Goal: Download file/media

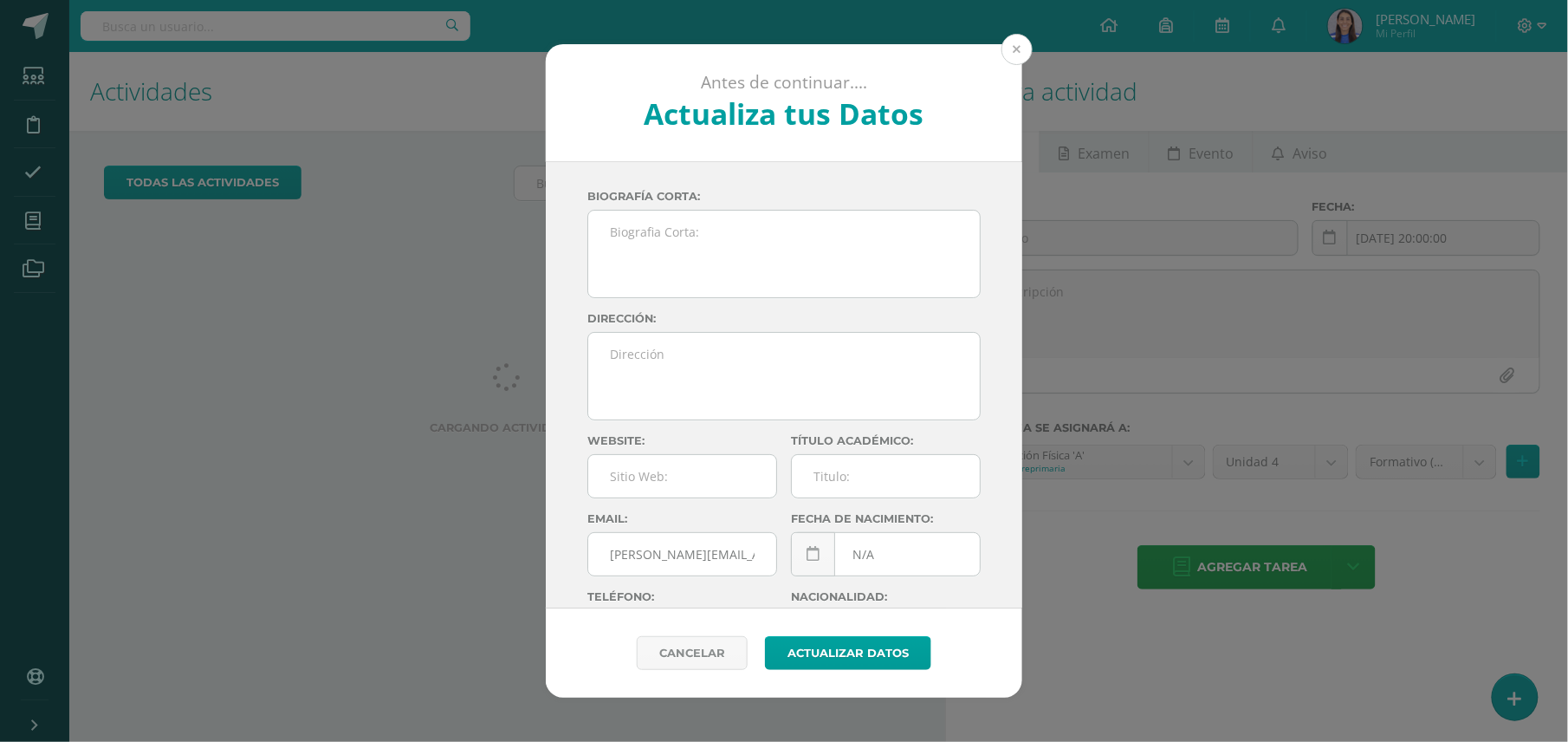
click at [1019, 54] on button at bounding box center [1017, 49] width 31 height 31
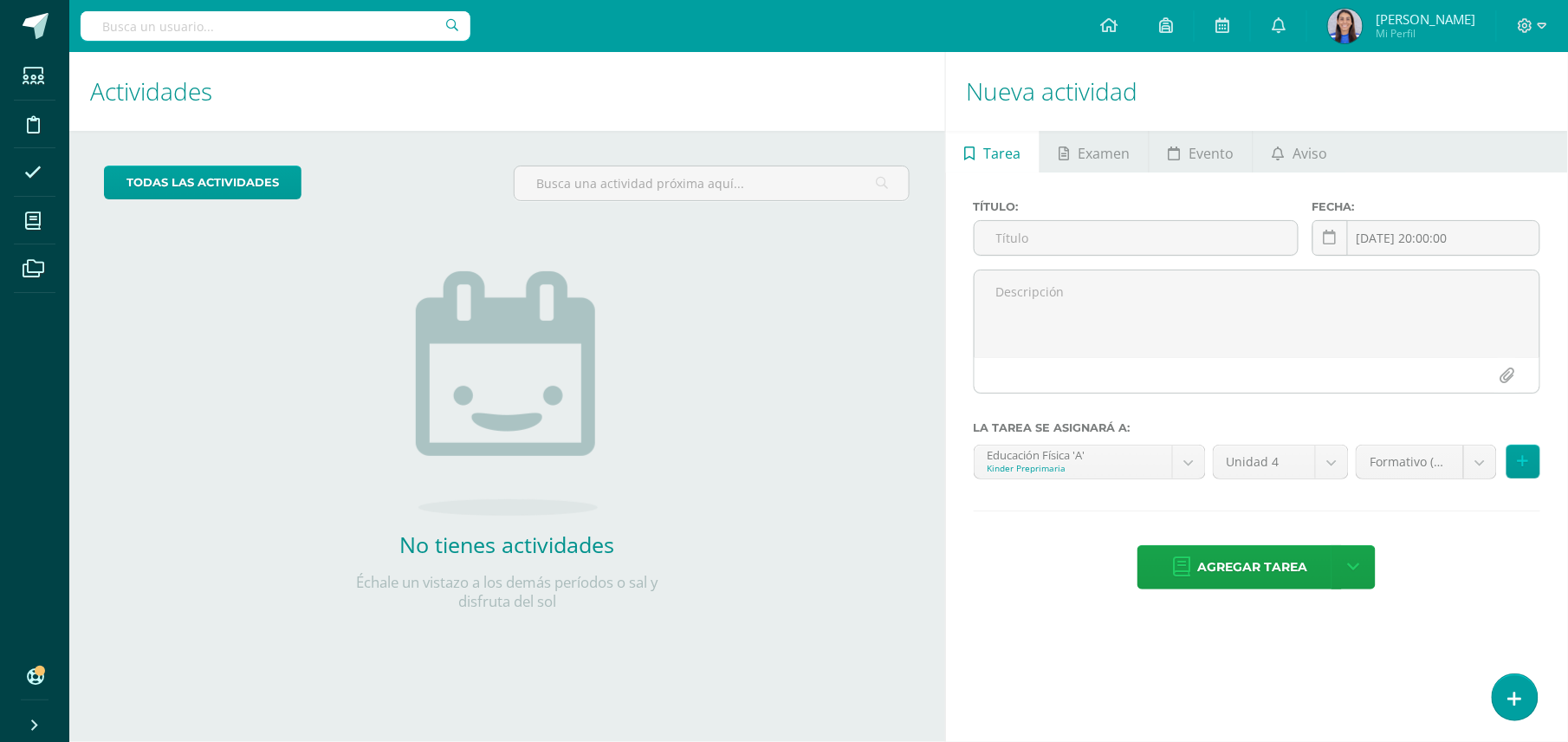
click at [766, 421] on div "todas las Actividades No tienes actividades Échale un vistazo a los demás perío…" at bounding box center [507, 398] width 876 height 535
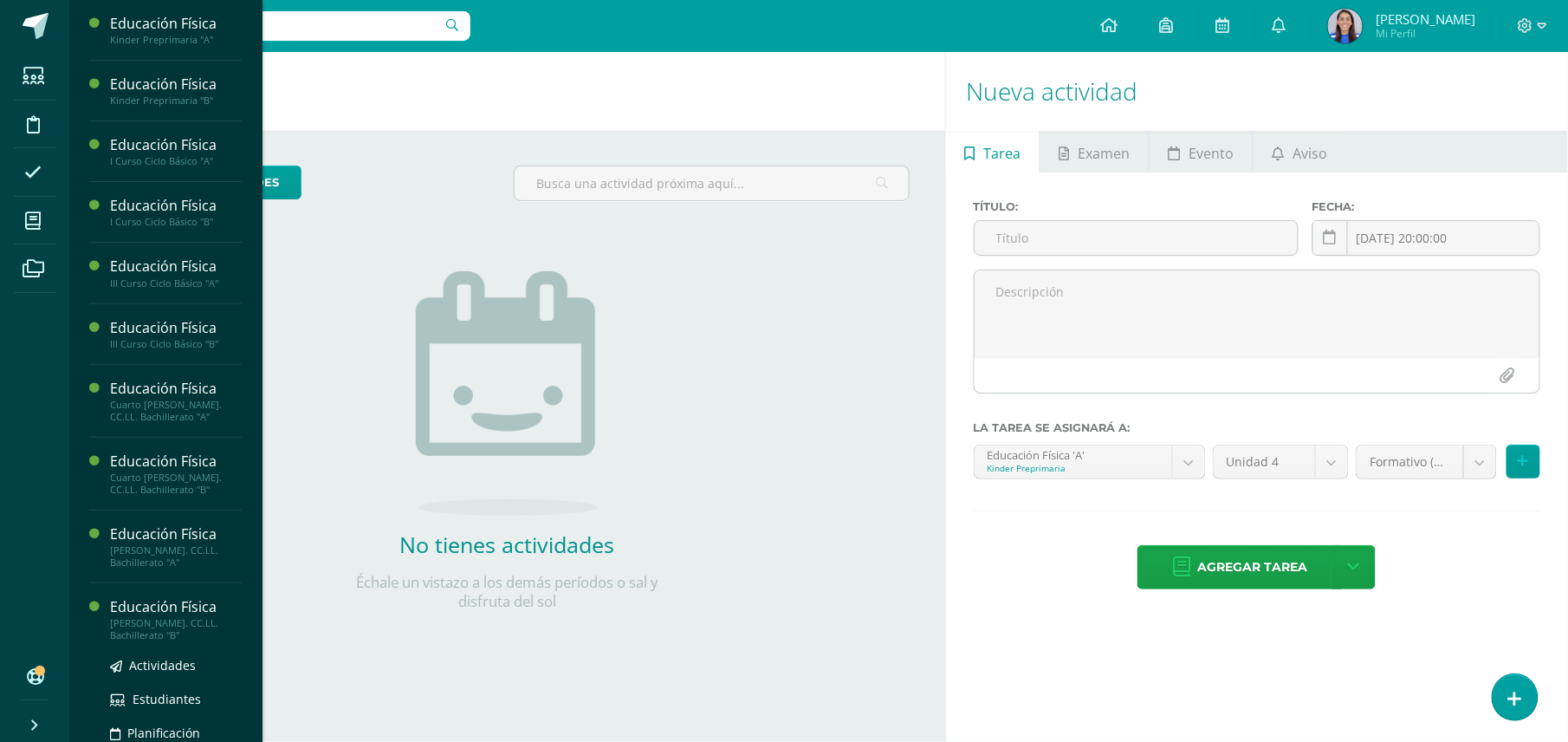
click at [147, 608] on div "Educación Física" at bounding box center [175, 607] width 131 height 20
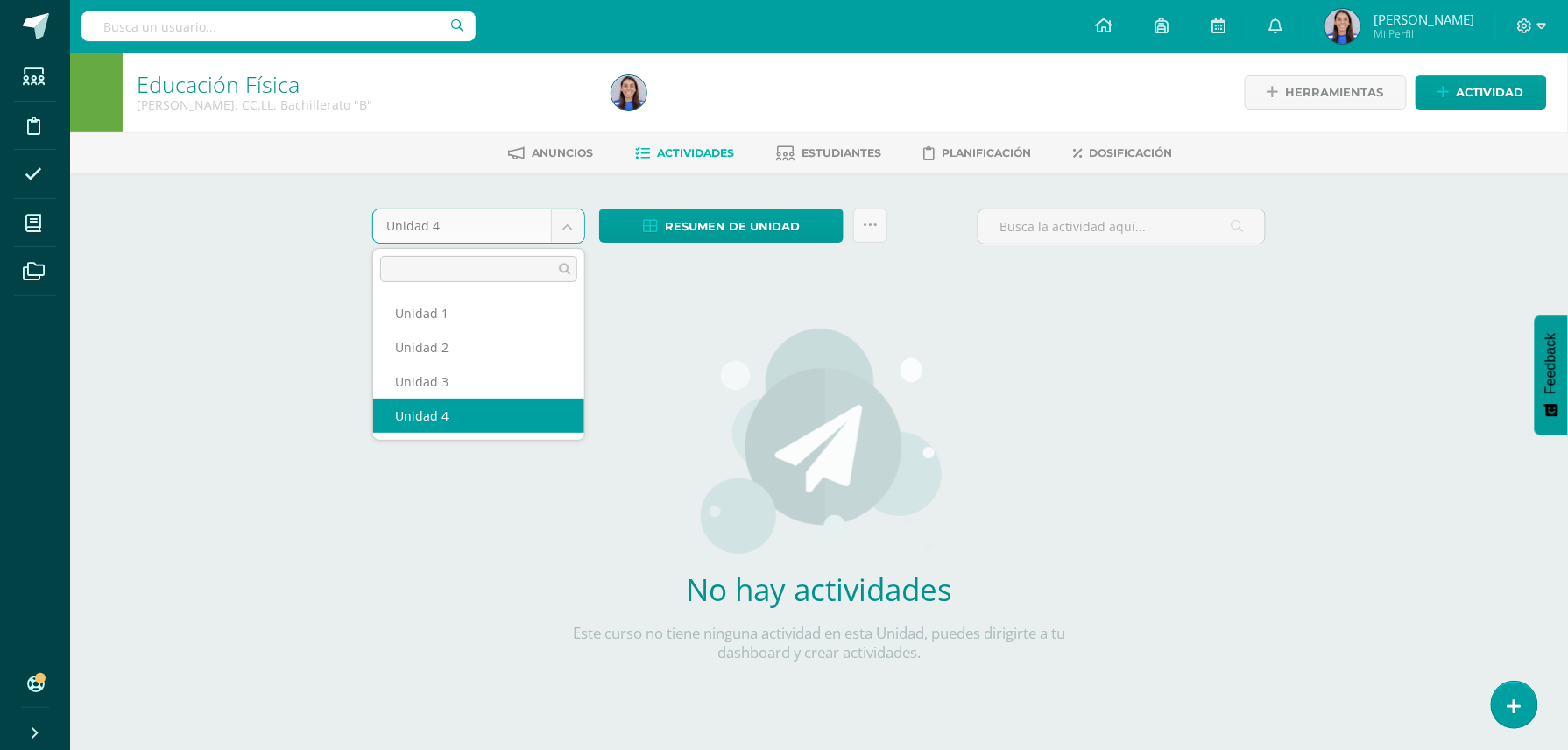
click at [562, 225] on body "Estudiantes Disciplina Asistencia Mis cursos Archivos Soporte Ayuda Reportar un…" at bounding box center [784, 375] width 1568 height 752
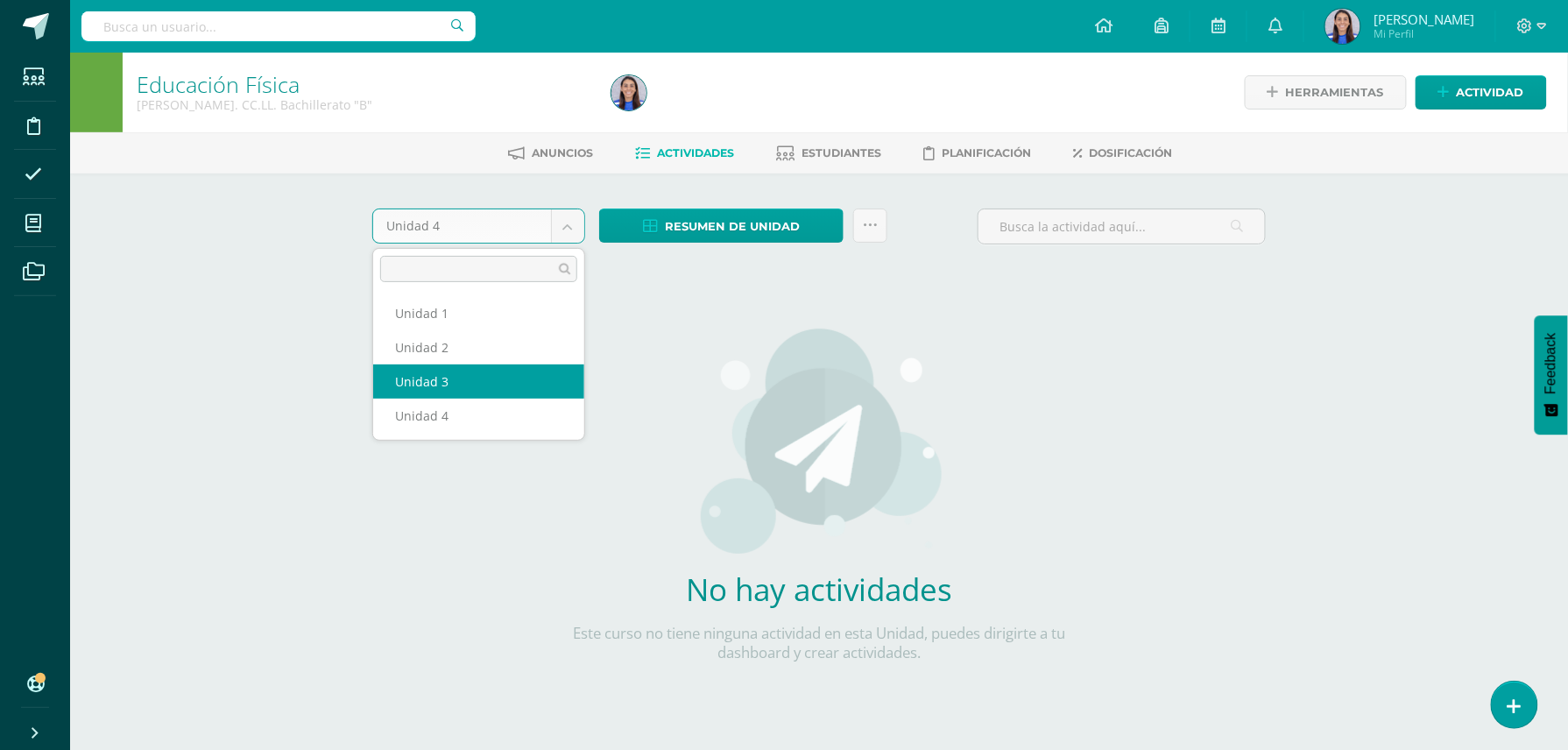
select select "Unidad 3"
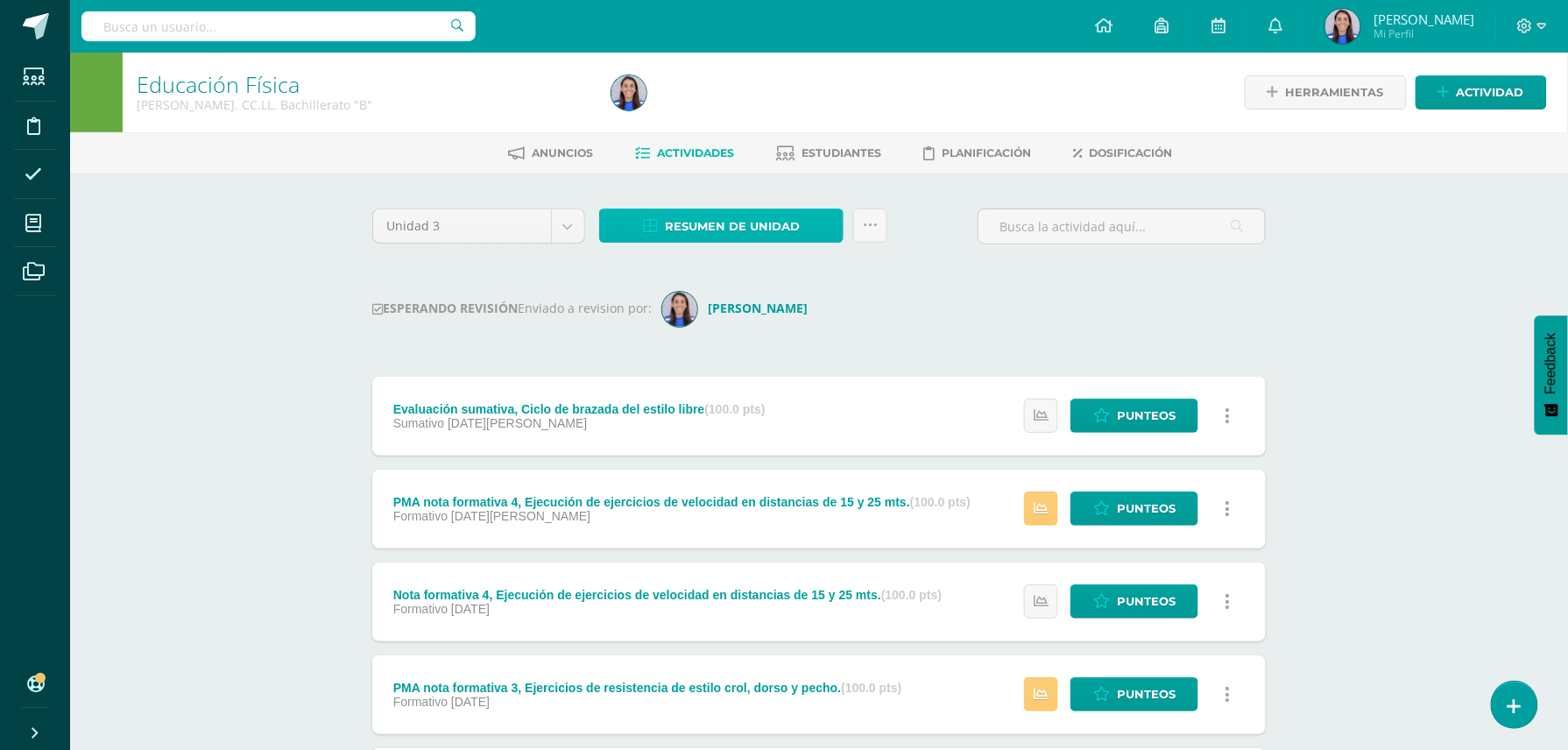
click at [740, 233] on span "Resumen de unidad" at bounding box center [732, 226] width 135 height 32
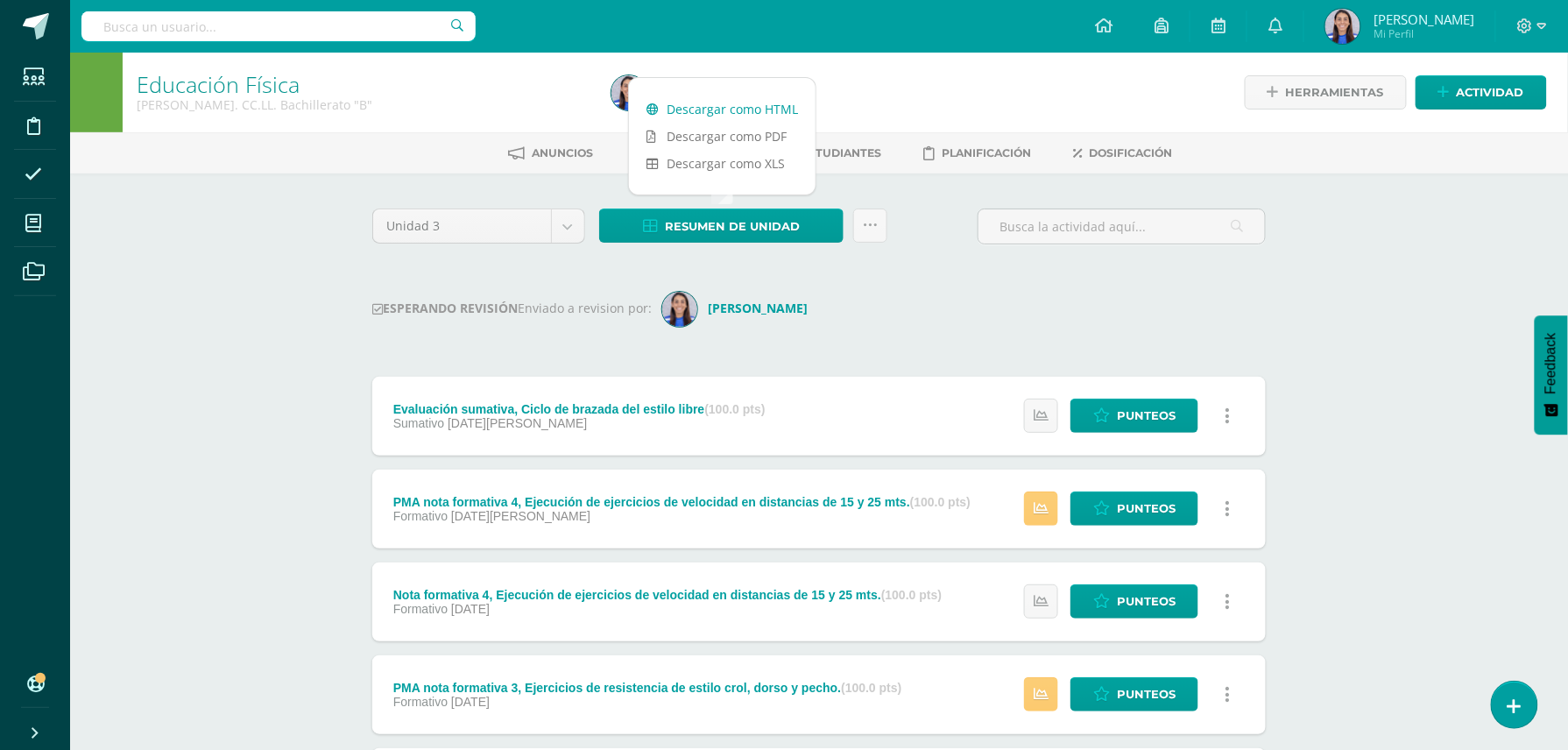
click at [733, 116] on link "Descargar como HTML" at bounding box center [721, 109] width 186 height 27
